Goal: Information Seeking & Learning: Learn about a topic

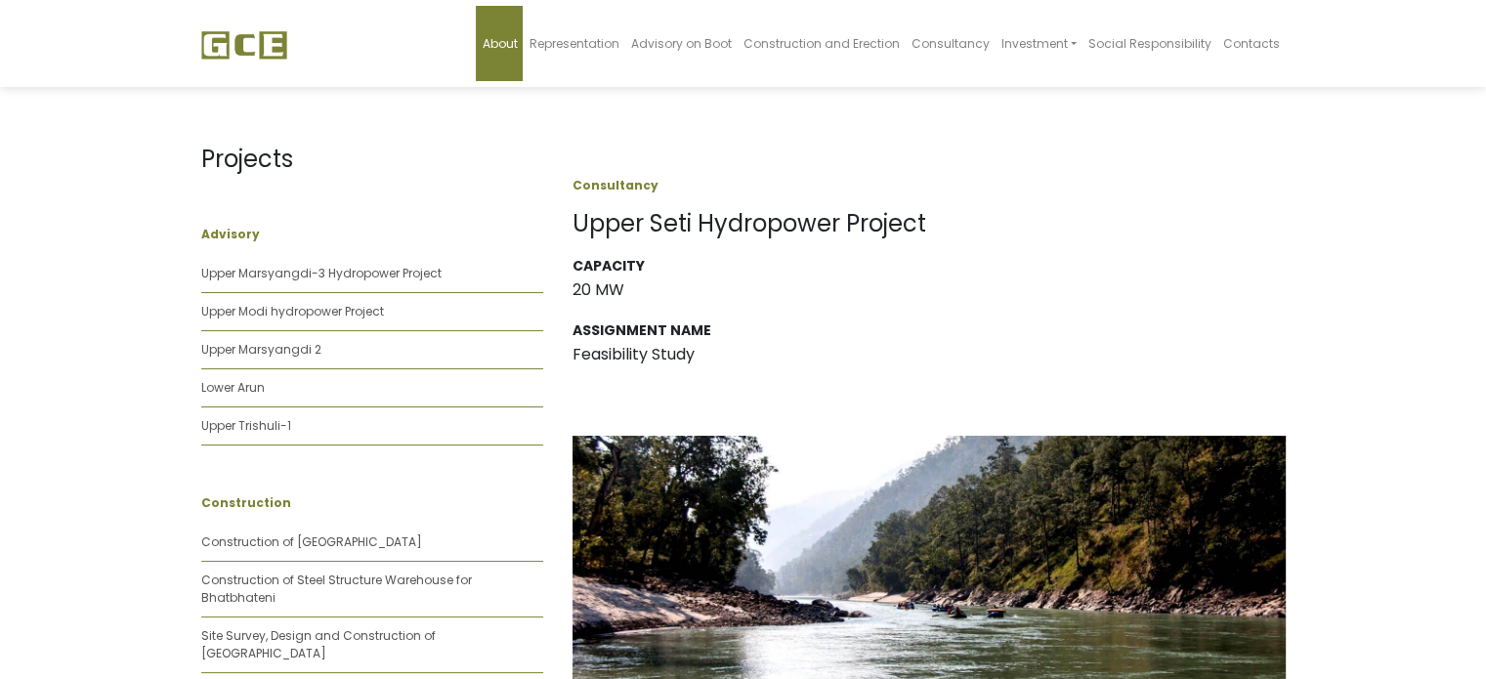
click at [515, 53] on link "About" at bounding box center [499, 43] width 47 height 75
